Goal: Task Accomplishment & Management: Manage account settings

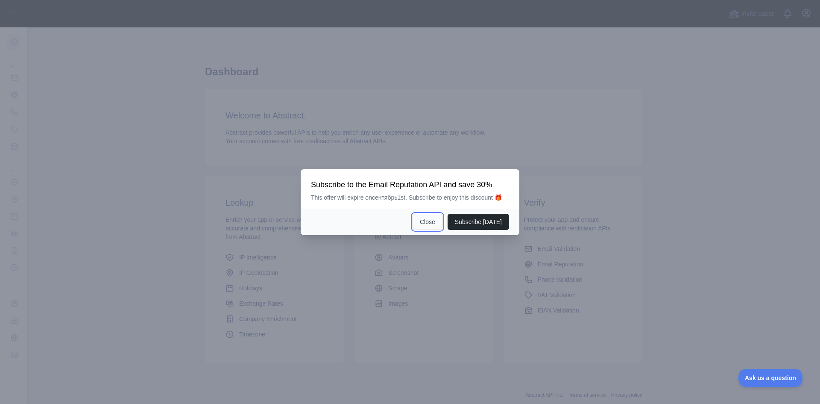
click at [432, 219] on button "Close" at bounding box center [428, 222] width 30 height 16
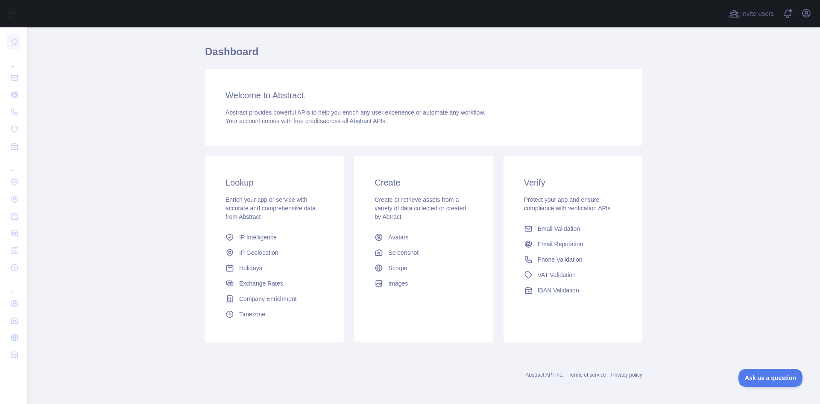
scroll to position [22, 0]
click at [810, 12] on icon "button" at bounding box center [807, 13] width 10 height 10
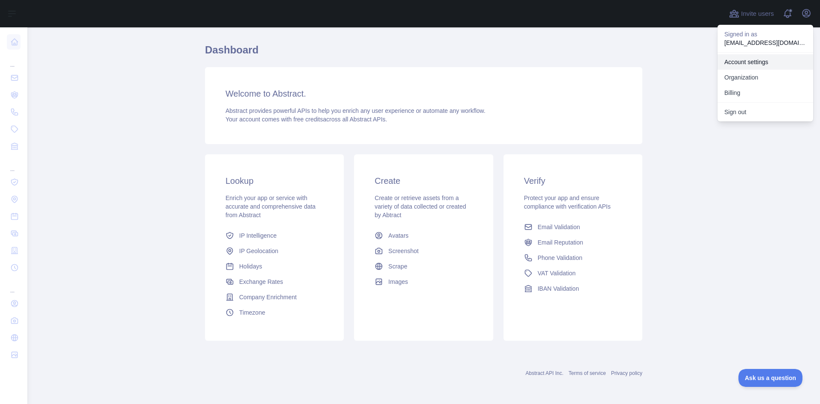
click at [775, 62] on link "Account settings" at bounding box center [766, 61] width 96 height 15
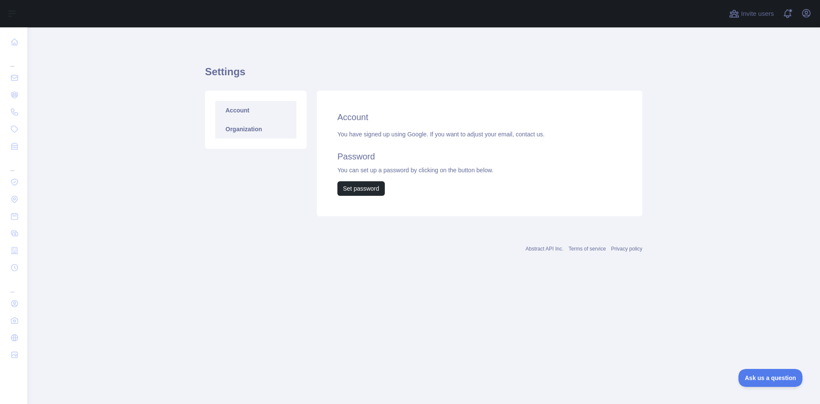
click at [259, 130] on link "Organization" at bounding box center [255, 129] width 81 height 19
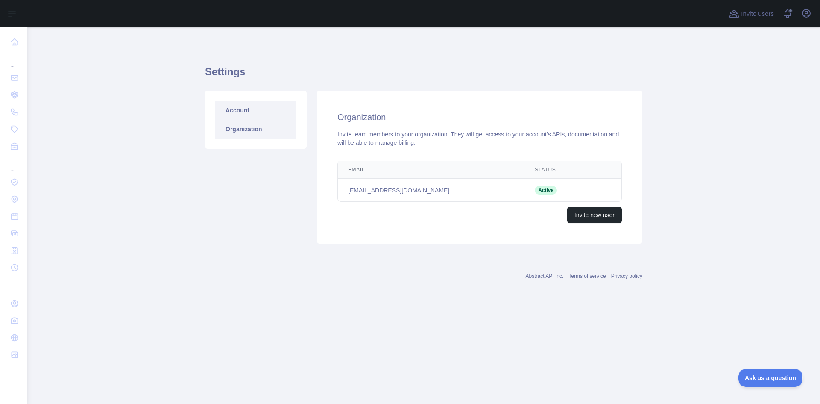
click at [255, 110] on link "Account" at bounding box center [255, 110] width 81 height 19
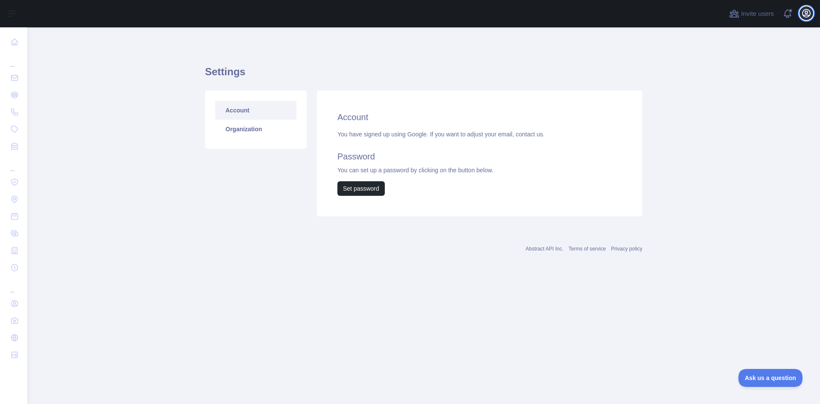
click at [805, 7] on button "Open user menu" at bounding box center [807, 13] width 14 height 14
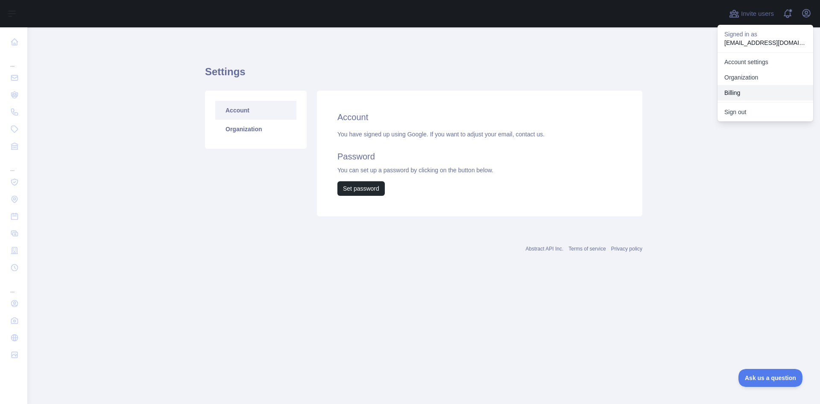
click at [753, 99] on button "Billing" at bounding box center [766, 92] width 96 height 15
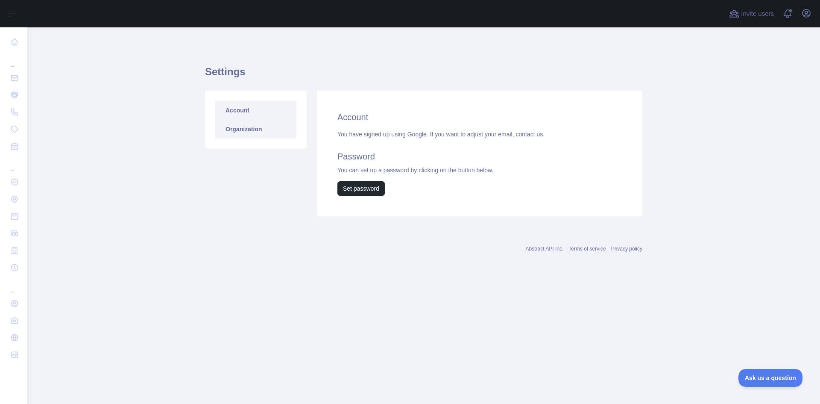
click at [273, 124] on link "Organization" at bounding box center [255, 129] width 81 height 19
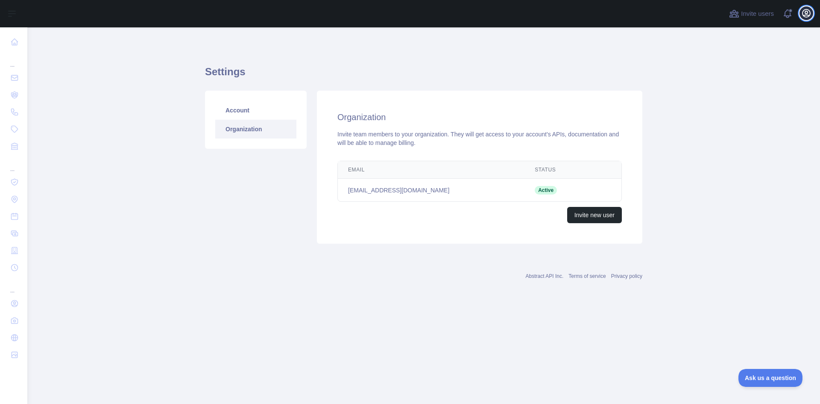
click at [808, 16] on icon "button" at bounding box center [807, 13] width 10 height 10
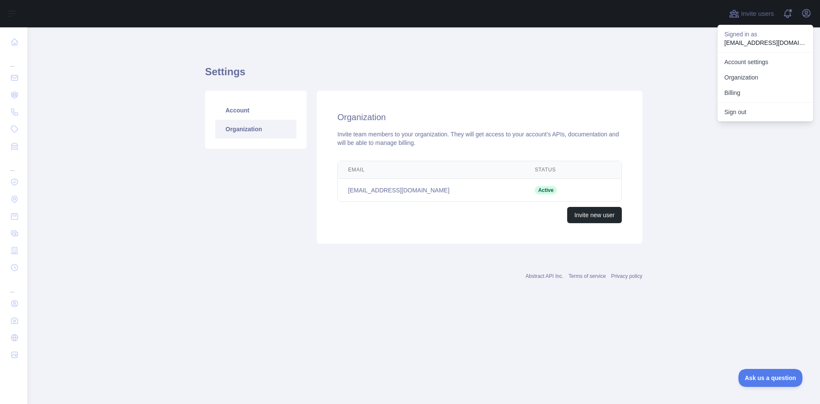
drag, startPoint x: 62, startPoint y: 242, endPoint x: 33, endPoint y: 218, distance: 37.0
click at [62, 241] on main "Settings Account Organization Organization Invite team members to your organiza…" at bounding box center [423, 215] width 793 height 376
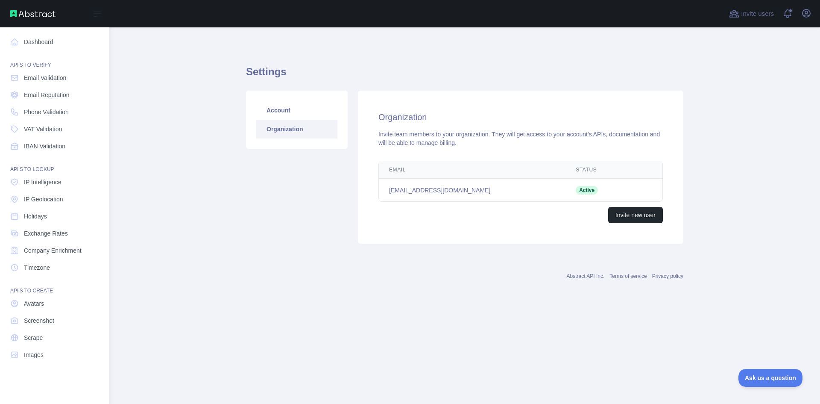
click at [38, 14] on img at bounding box center [32, 13] width 45 height 7
click at [30, 34] on link "Dashboard" at bounding box center [55, 41] width 96 height 15
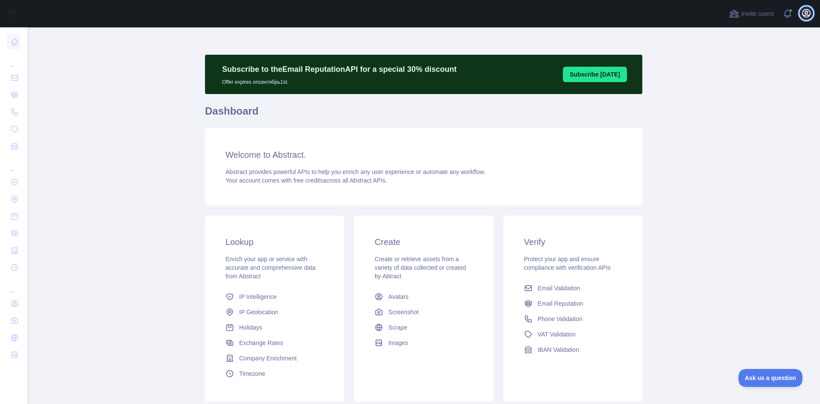
click at [805, 15] on icon "button" at bounding box center [807, 13] width 10 height 10
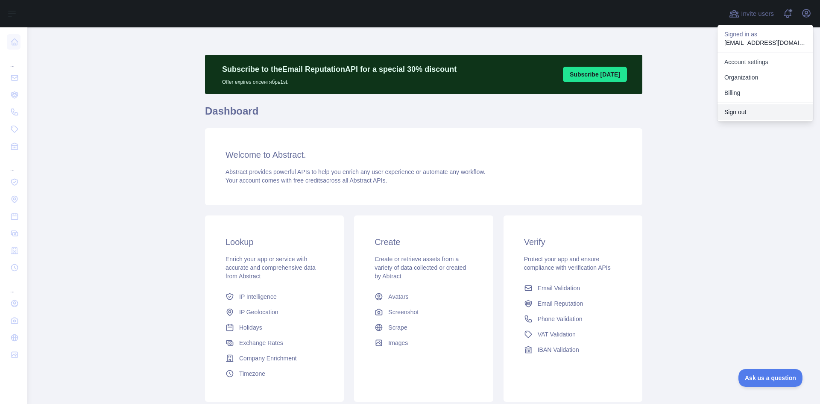
click at [762, 115] on button "Sign out" at bounding box center [766, 111] width 96 height 15
